Goal: Information Seeking & Learning: Learn about a topic

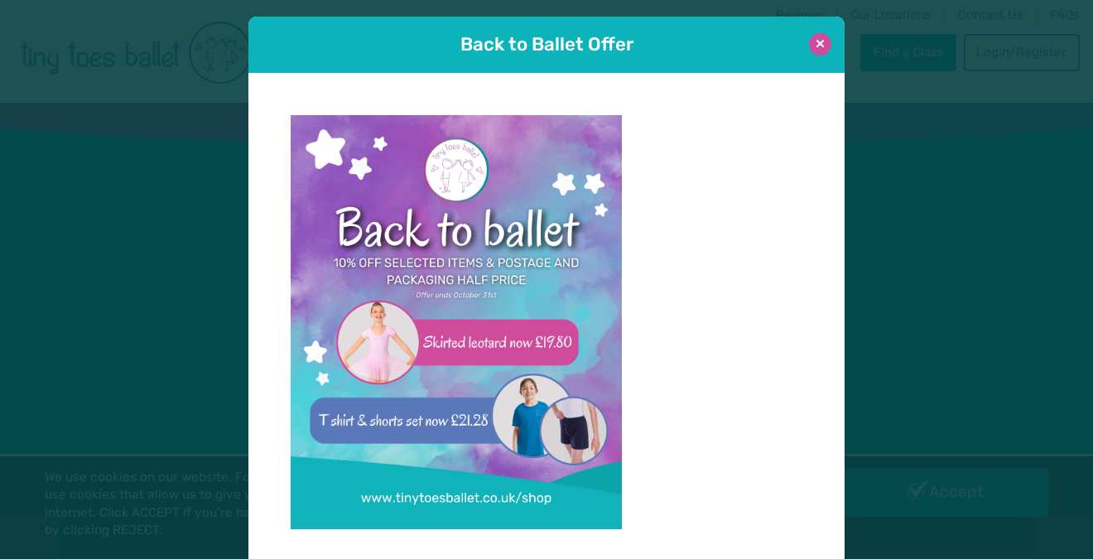
click at [830, 47] on button at bounding box center [820, 44] width 22 height 22
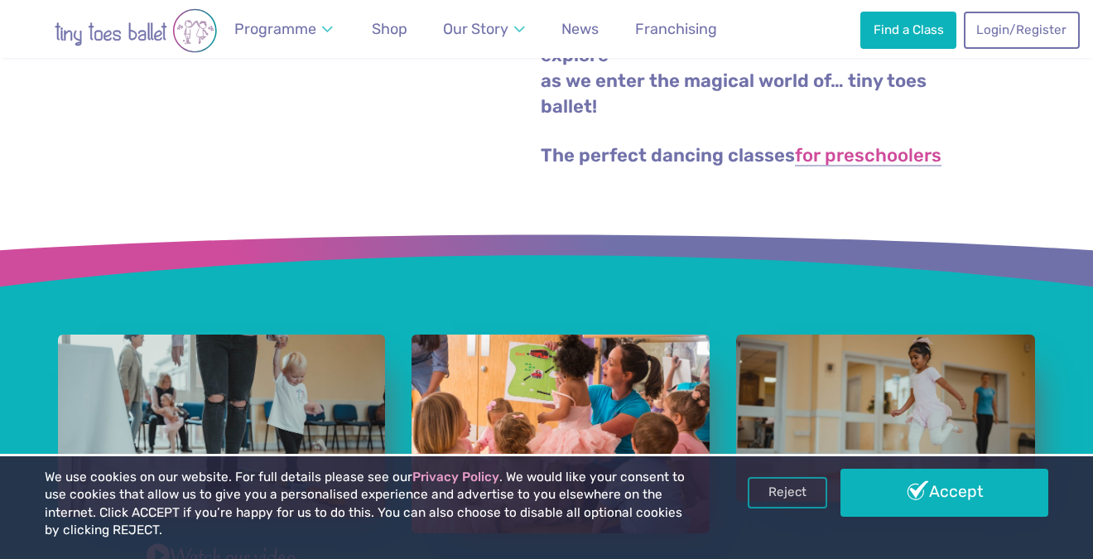
scroll to position [735, 0]
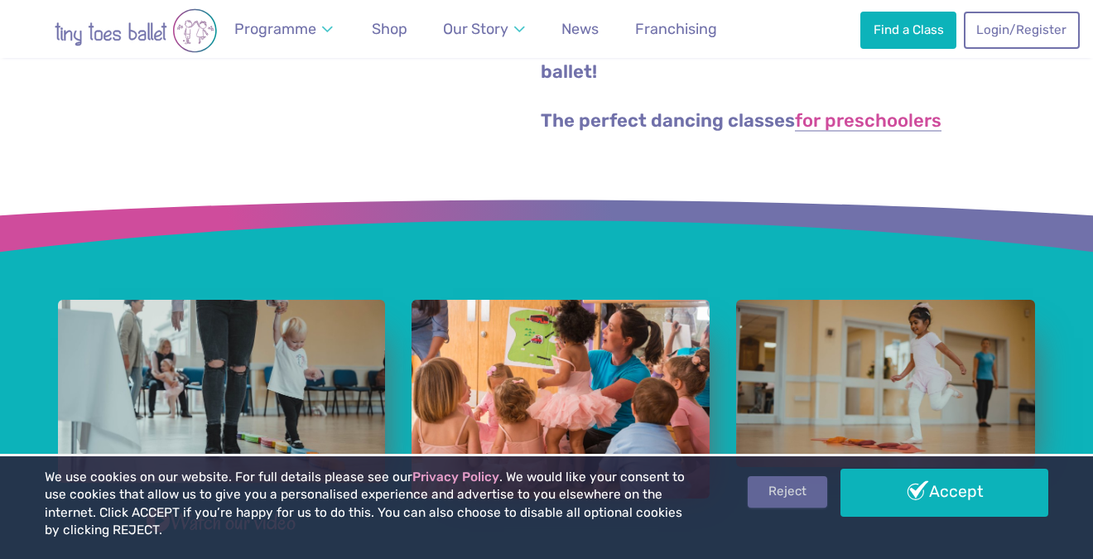
click at [800, 489] on link "Reject" at bounding box center [786, 491] width 79 height 31
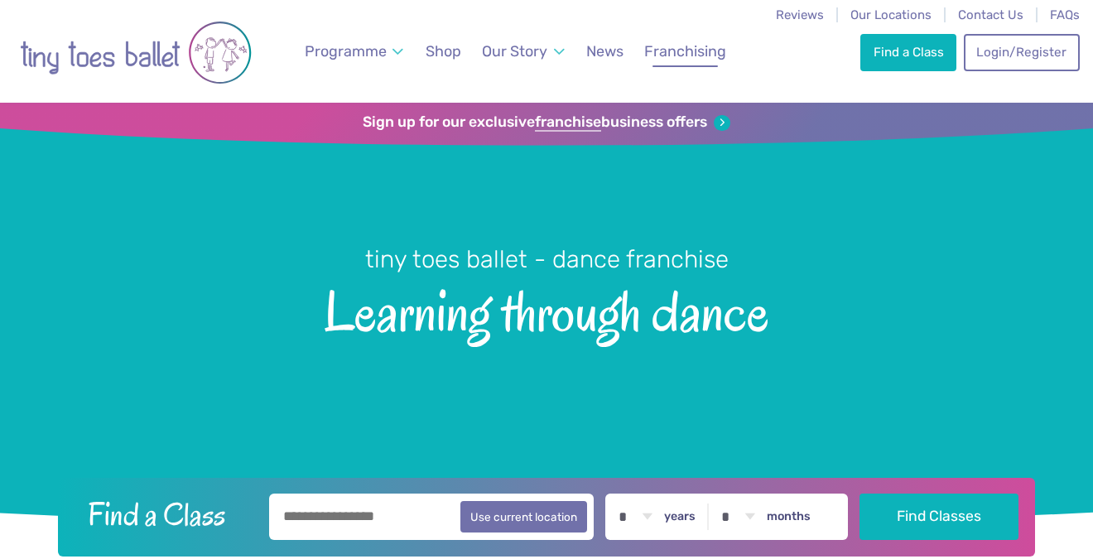
click at [683, 61] on link "Franchising" at bounding box center [685, 51] width 97 height 37
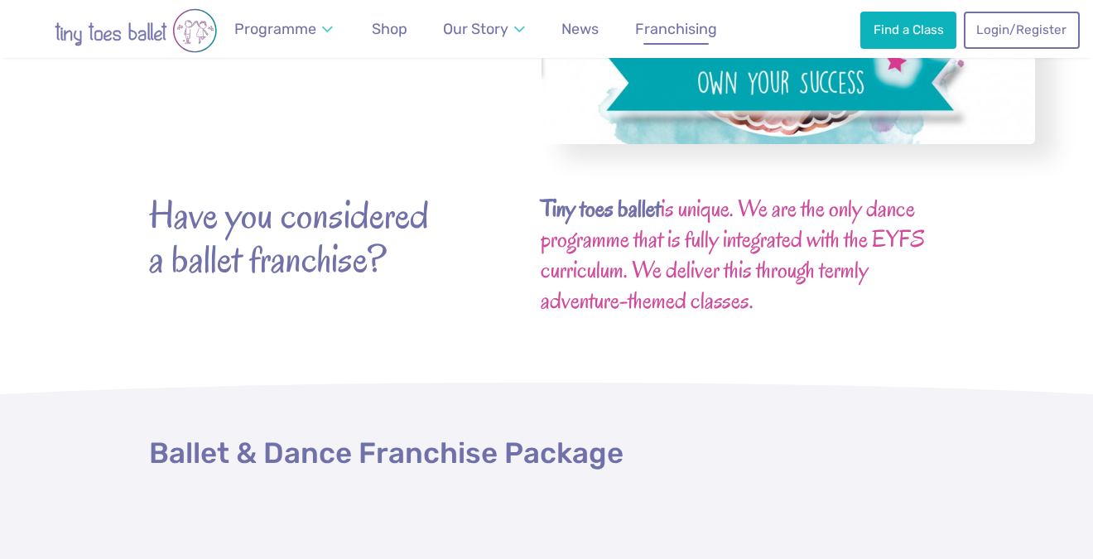
scroll to position [151, 0]
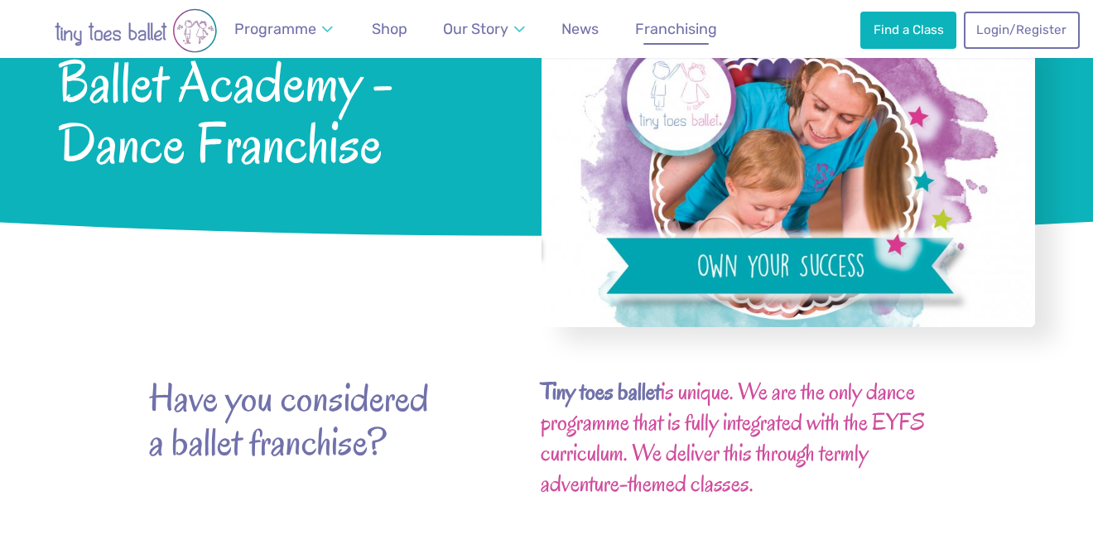
click at [412, 300] on div at bounding box center [546, 285] width 1093 height 63
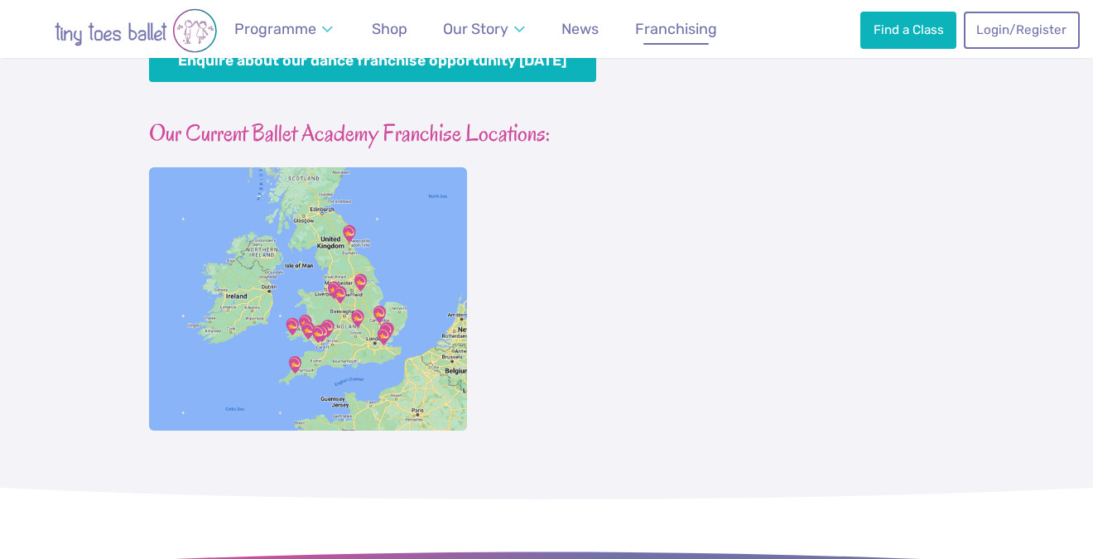
scroll to position [1608, 0]
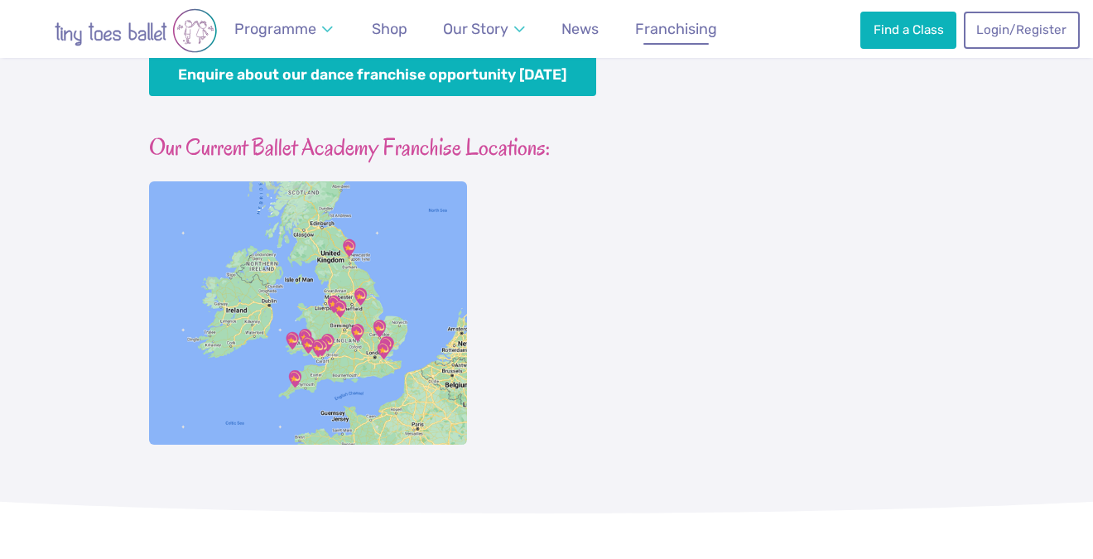
click at [392, 341] on img at bounding box center [308, 312] width 318 height 263
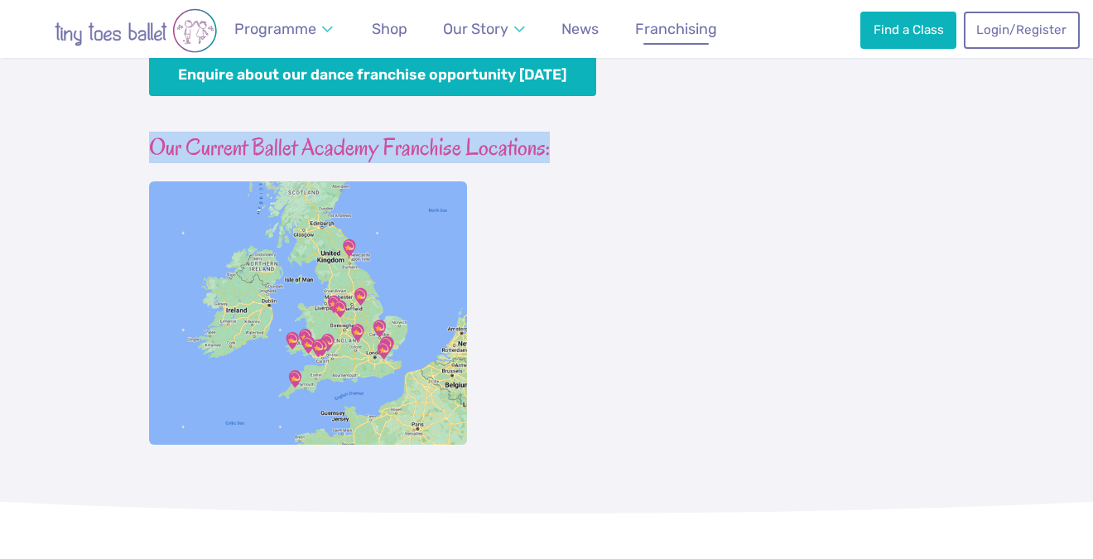
drag, startPoint x: 591, startPoint y: 147, endPoint x: 80, endPoint y: 145, distance: 510.7
drag, startPoint x: 146, startPoint y: 145, endPoint x: 601, endPoint y: 146, distance: 455.3
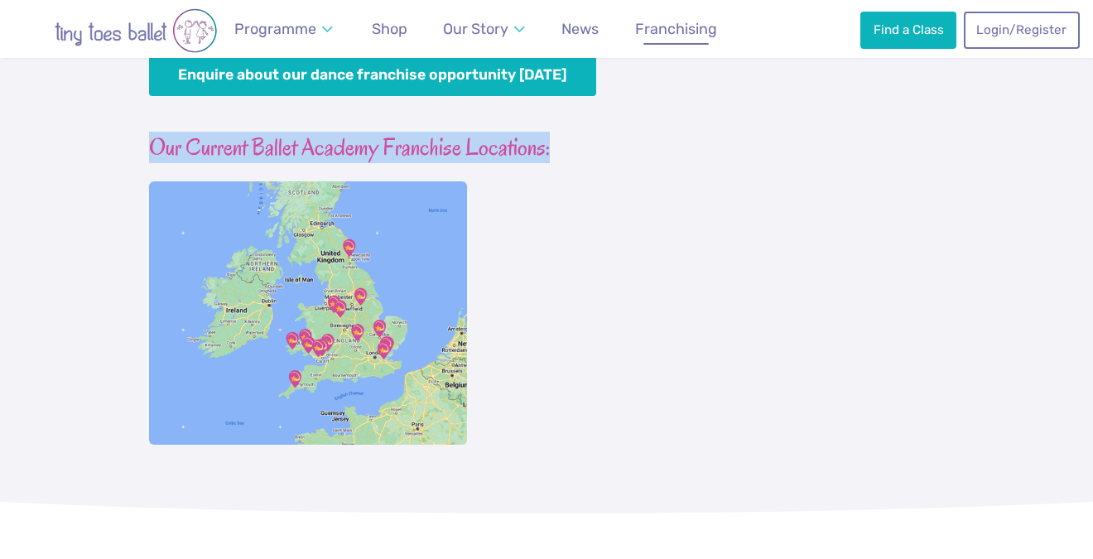
click at [601, 146] on h3 "Our Current Ballet Academy Franchise Locations:" at bounding box center [546, 147] width 795 height 31
drag, startPoint x: 582, startPoint y: 151, endPoint x: 131, endPoint y: 135, distance: 451.4
drag, startPoint x: 136, startPoint y: 137, endPoint x: 619, endPoint y: 146, distance: 483.5
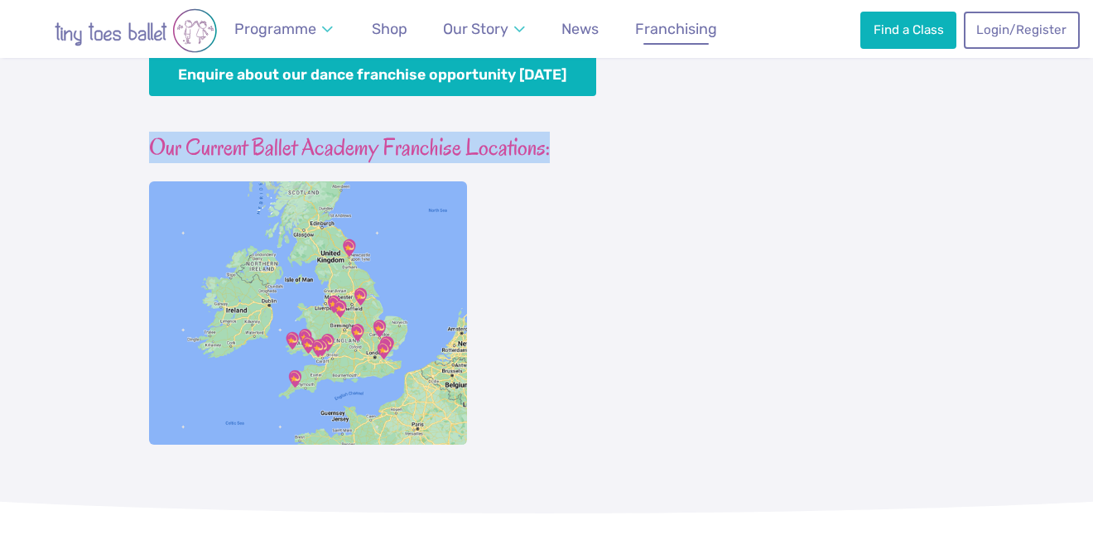
click at [618, 145] on h3 "Our Current Ballet Academy Franchise Locations:" at bounding box center [546, 147] width 795 height 31
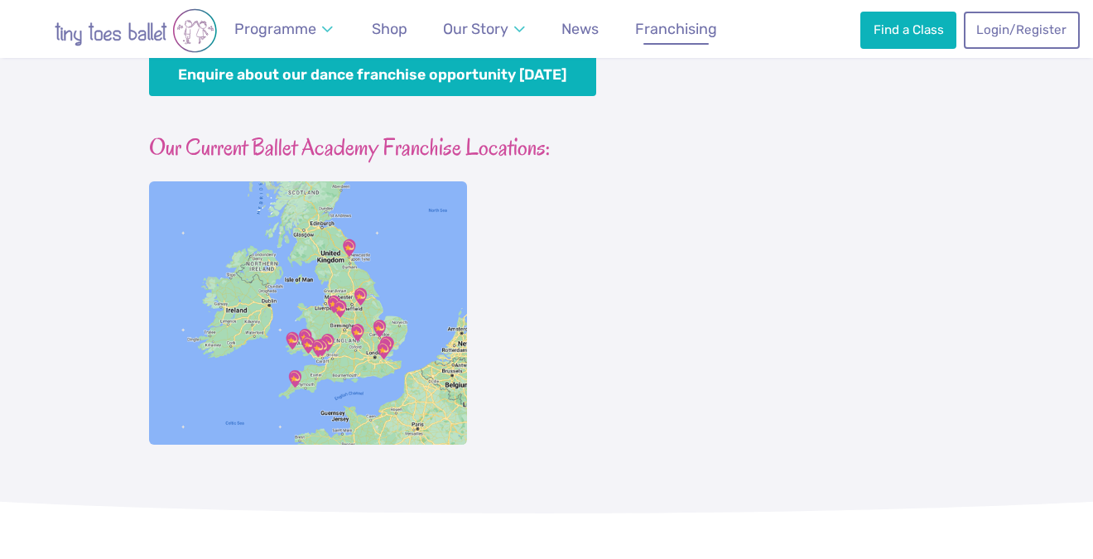
click at [618, 145] on h3 "Our Current Ballet Academy Franchise Locations:" at bounding box center [546, 147] width 795 height 31
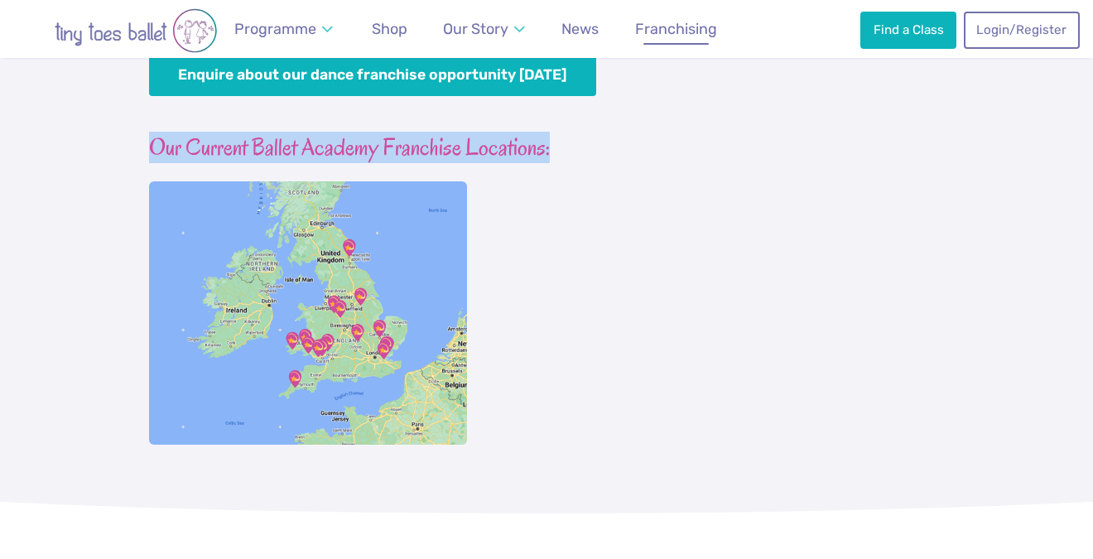
drag, startPoint x: 584, startPoint y: 147, endPoint x: 80, endPoint y: 139, distance: 503.3
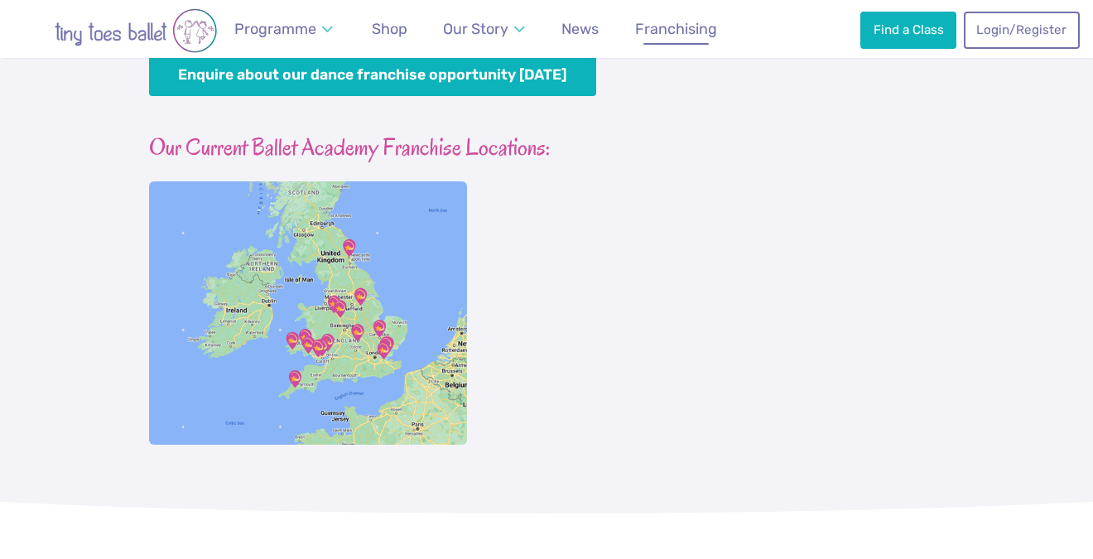
drag, startPoint x: 582, startPoint y: 154, endPoint x: -2, endPoint y: 176, distance: 584.0
